Goal: Transaction & Acquisition: Purchase product/service

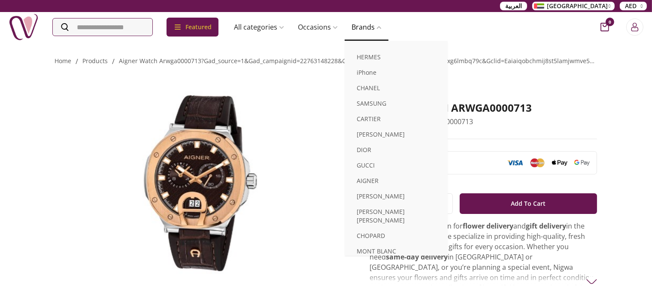
click at [389, 28] on link "Brands" at bounding box center [367, 26] width 44 height 17
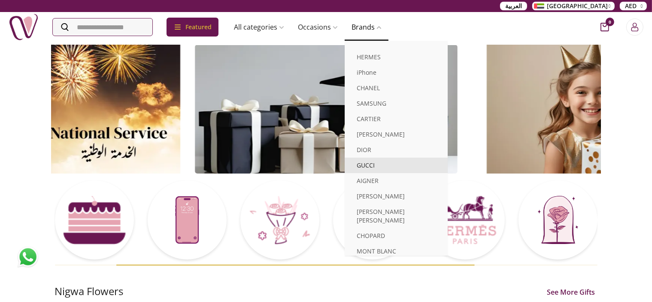
click at [413, 170] on link "GUCCI" at bounding box center [396, 165] width 103 height 15
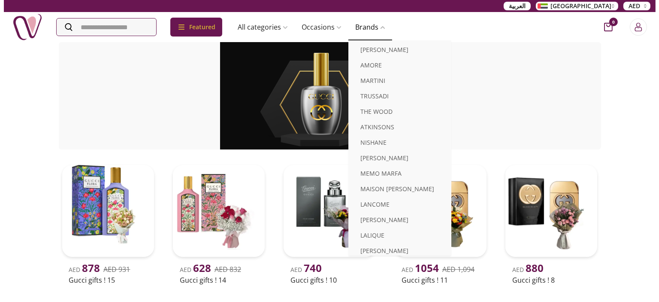
scroll to position [421, 0]
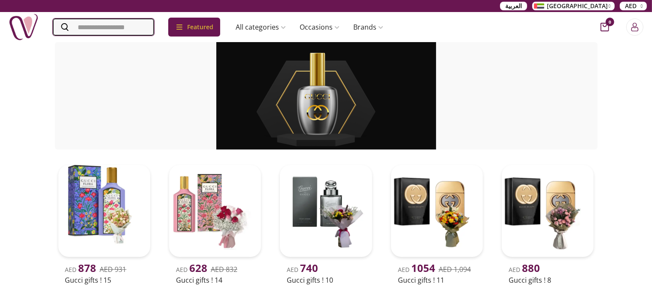
click at [126, 26] on input "Search" at bounding box center [103, 26] width 101 height 17
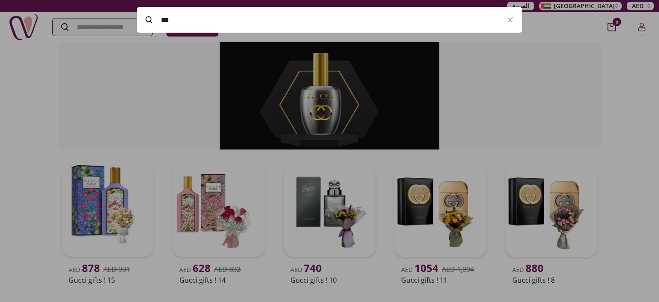
scroll to position [236, 385]
type input "*"
click at [229, 24] on input "*********" at bounding box center [329, 20] width 337 height 24
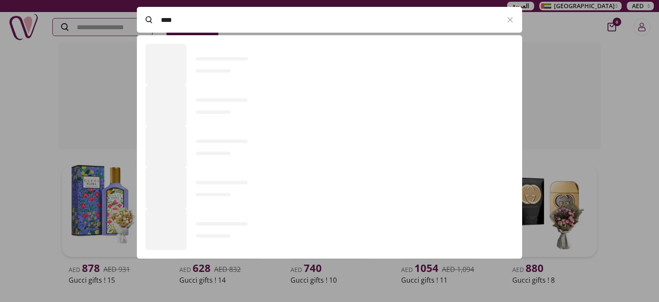
scroll to position [223, 385]
type input "*"
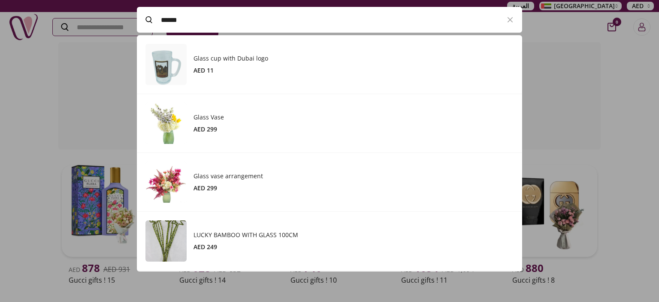
scroll to position [236, 385]
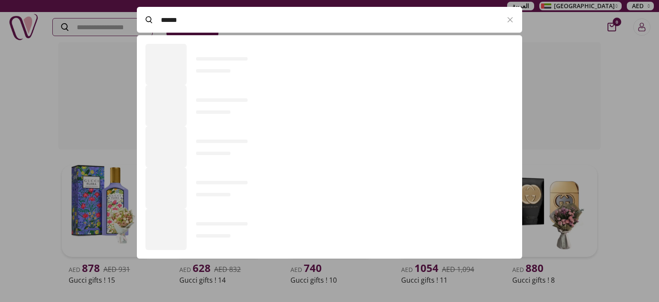
type input "*******"
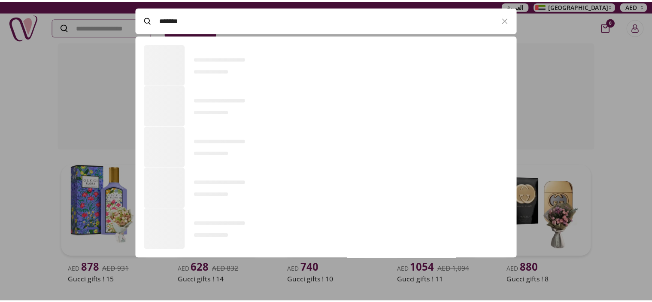
scroll to position [176, 385]
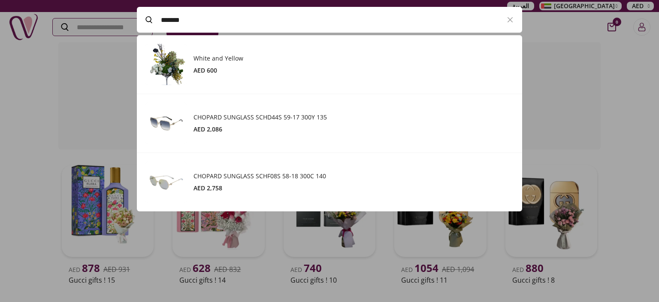
click at [183, 142] on img at bounding box center [166, 123] width 41 height 41
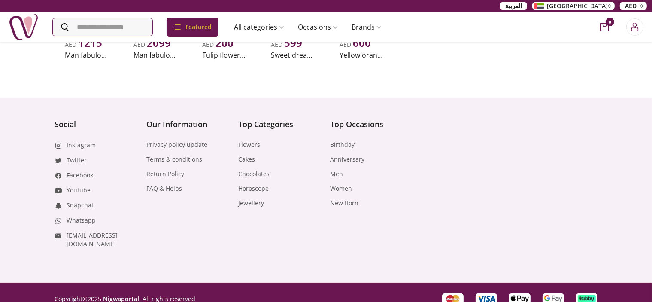
scroll to position [360, 0]
